Goal: Register for event/course

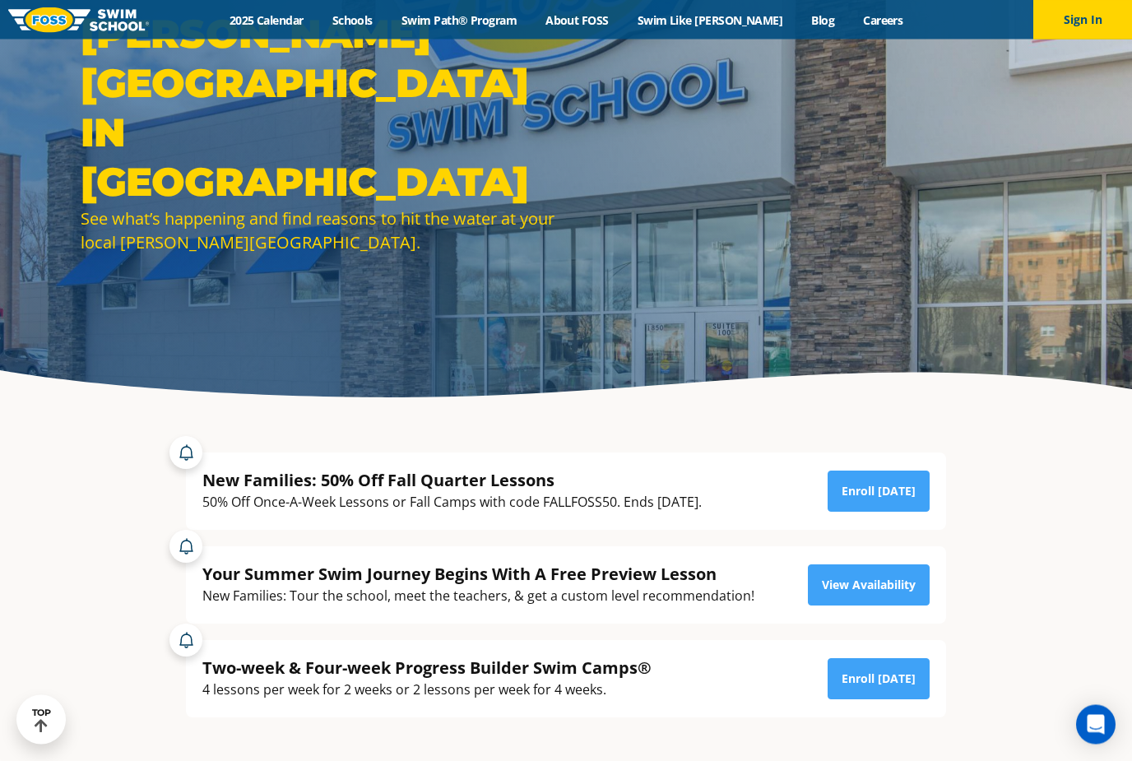
scroll to position [123, 0]
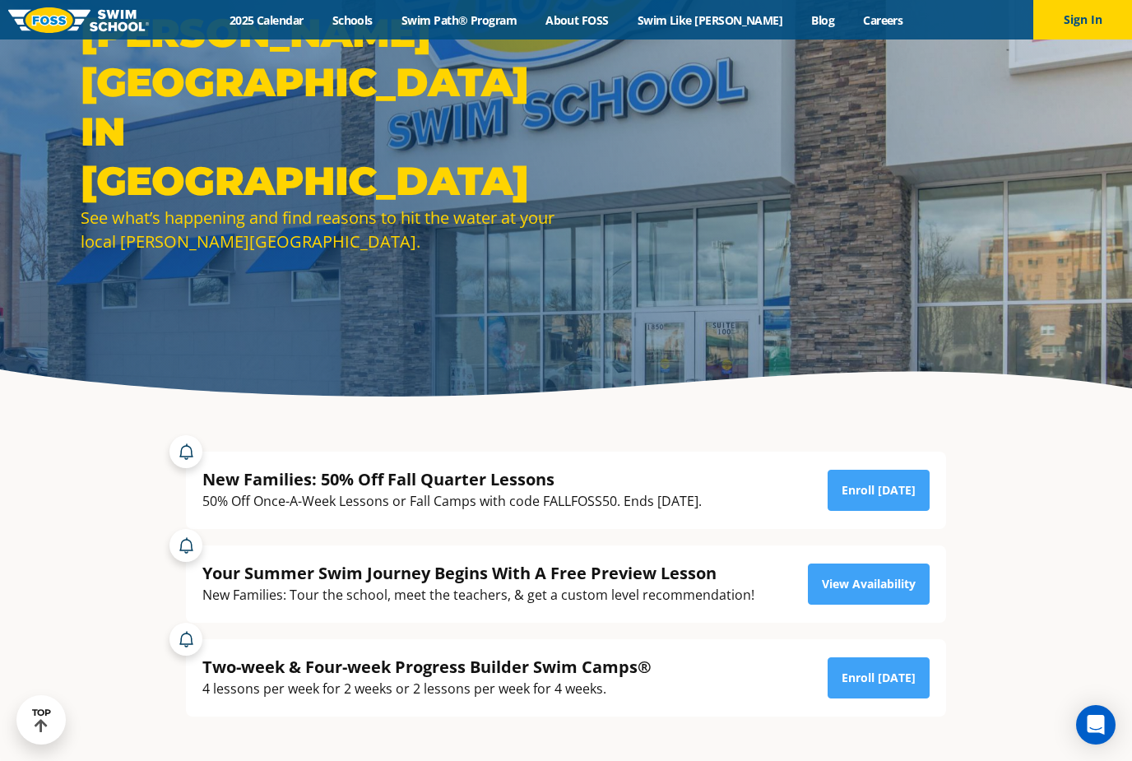
click at [896, 511] on link "Enroll Today" at bounding box center [878, 490] width 102 height 41
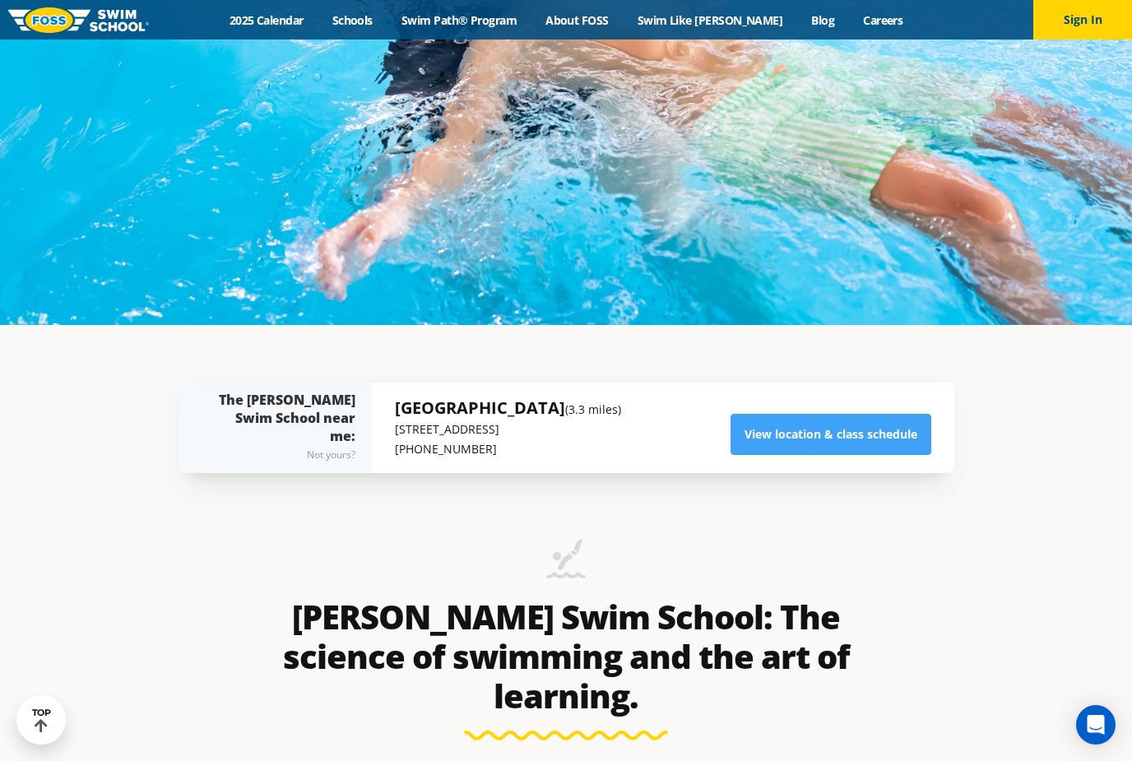
scroll to position [468, 0]
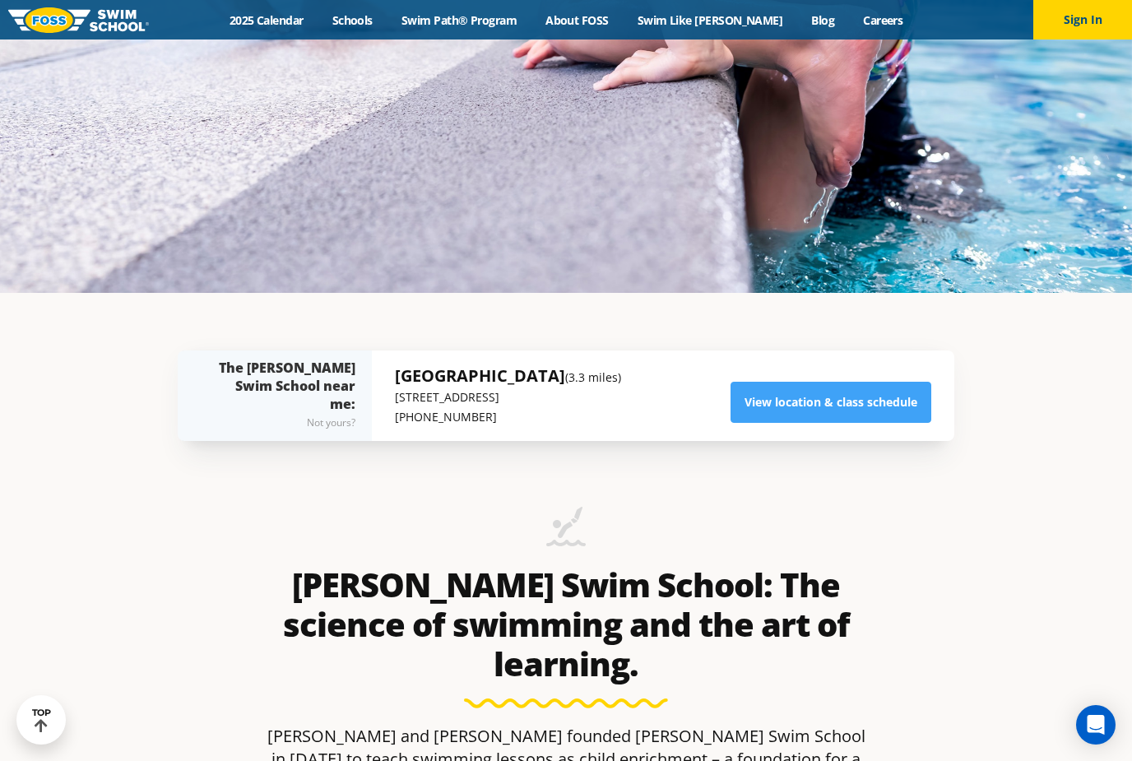
click at [886, 423] on link "View location & class schedule" at bounding box center [830, 402] width 201 height 41
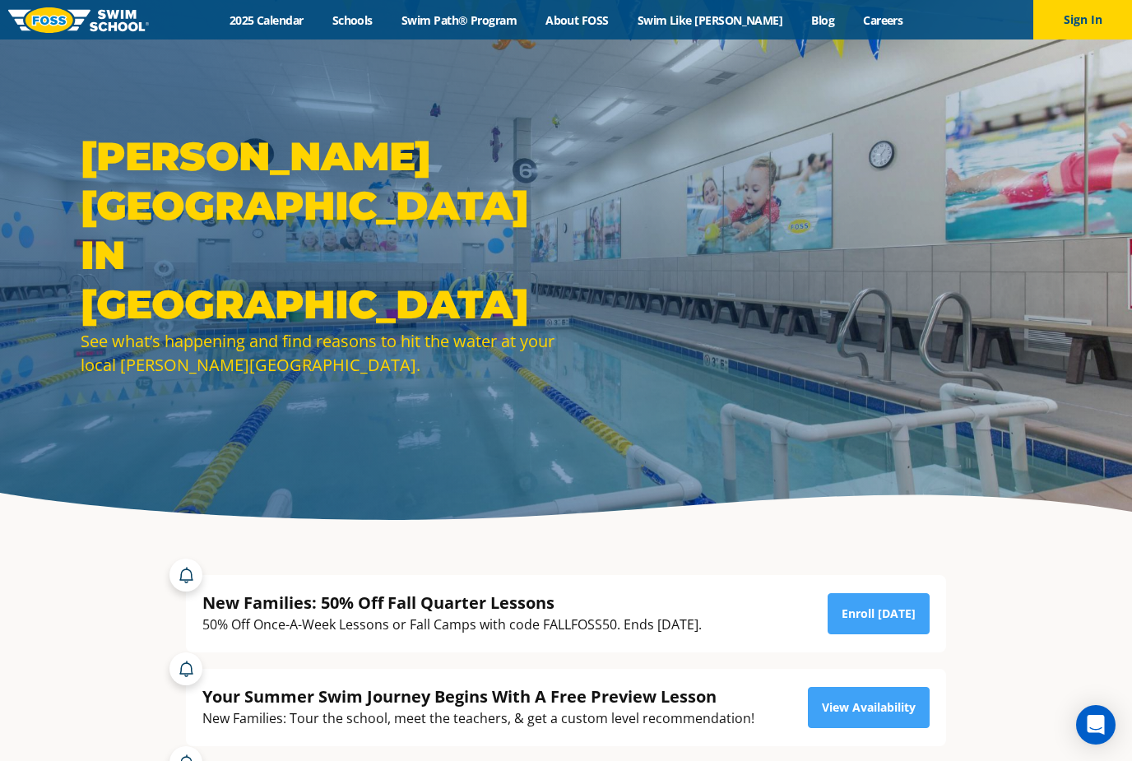
click at [297, 25] on link "2025 Calendar" at bounding box center [266, 20] width 103 height 16
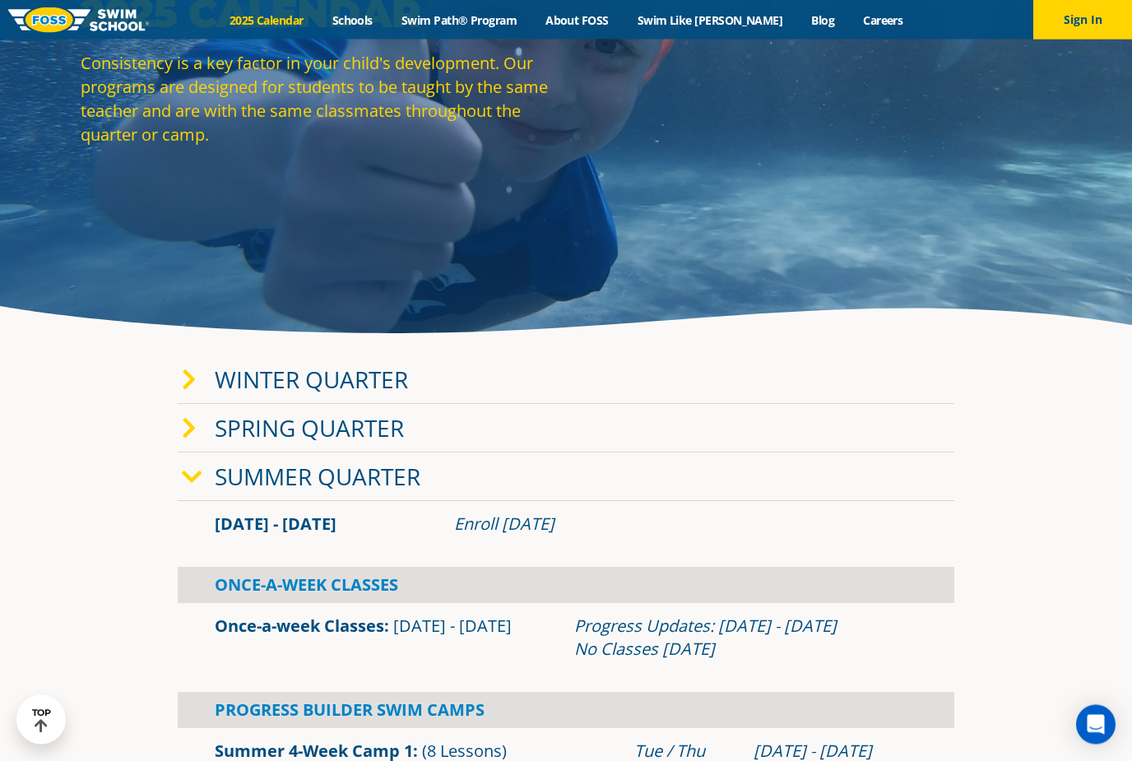
scroll to position [187, 0]
click at [691, 393] on div "Winter Quarter" at bounding box center [566, 379] width 776 height 49
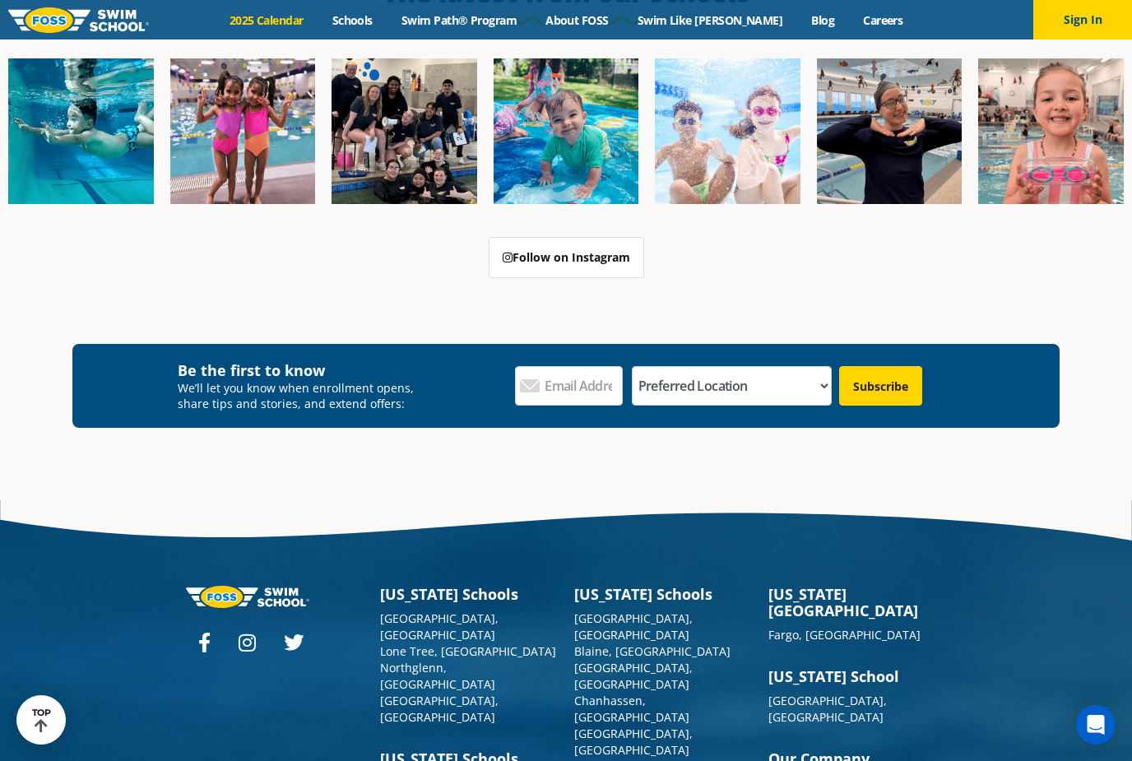
scroll to position [4195, 0]
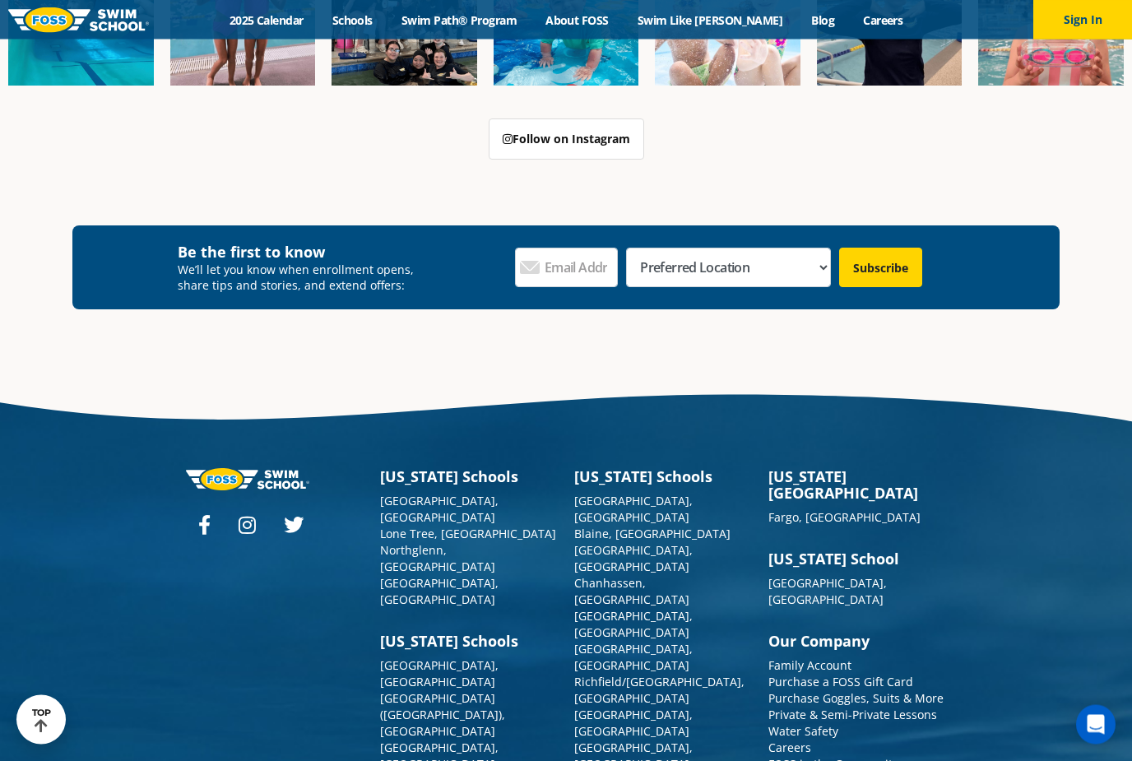
scroll to position [1807, 0]
